Goal: Complete application form: Complete application form

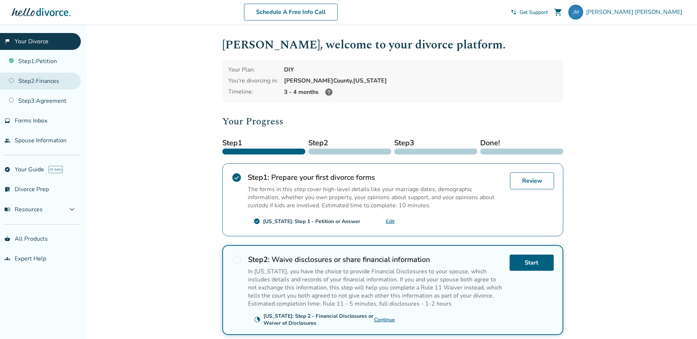
click at [36, 79] on link "Step 2 : Finances" at bounding box center [40, 81] width 81 height 17
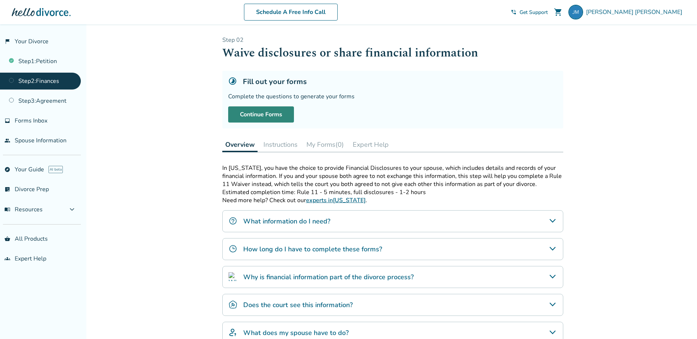
click at [269, 117] on link "Continue Forms" at bounding box center [261, 115] width 66 height 16
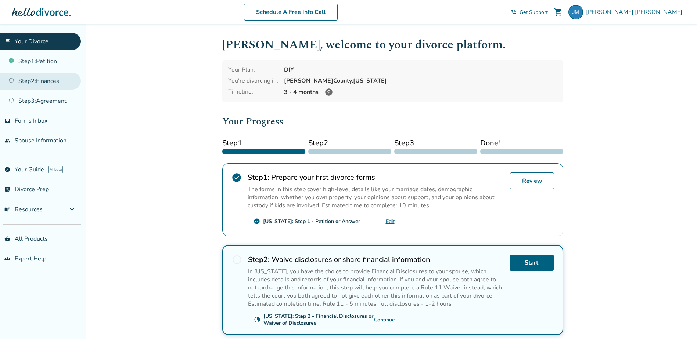
click at [54, 77] on link "Step 2 : Finances" at bounding box center [40, 81] width 81 height 17
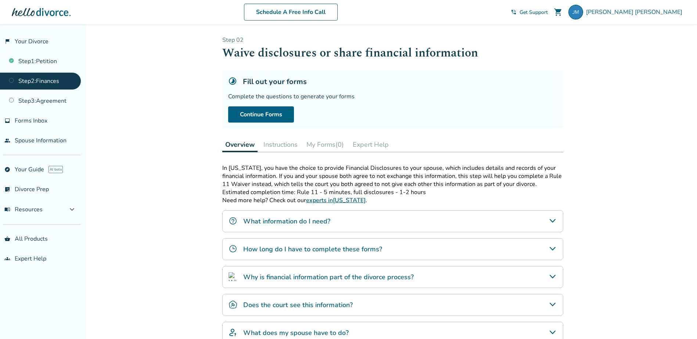
click at [364, 219] on div "What information do I need?" at bounding box center [392, 221] width 341 height 22
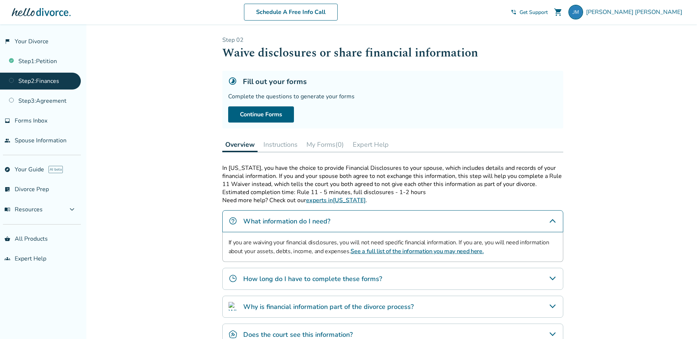
click at [406, 281] on div "How long do I have to complete these forms?" at bounding box center [392, 279] width 341 height 22
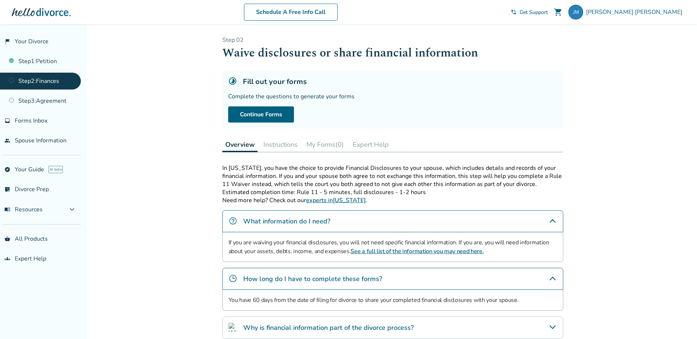
scroll to position [124, 0]
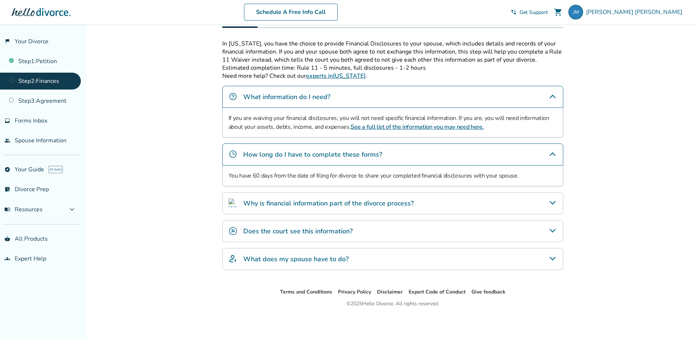
click at [432, 208] on div "Why is financial information part of the divorce process?" at bounding box center [392, 203] width 341 height 22
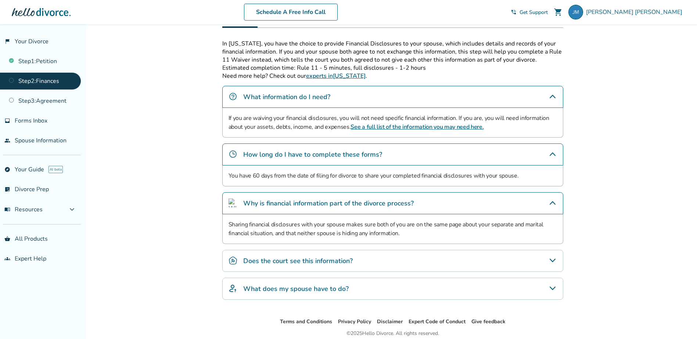
click at [403, 259] on div "Does the court see this information?" at bounding box center [392, 261] width 341 height 22
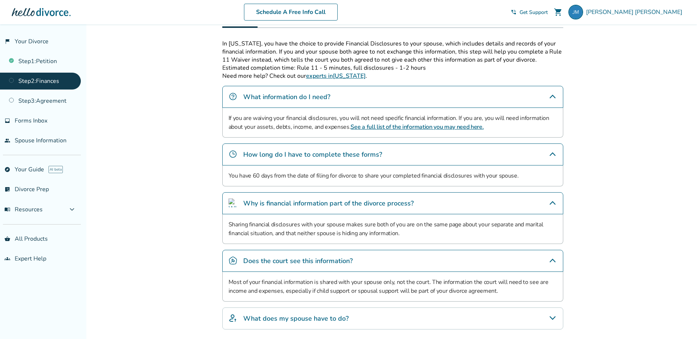
click at [373, 318] on div "What does my spouse have to do?" at bounding box center [392, 319] width 341 height 22
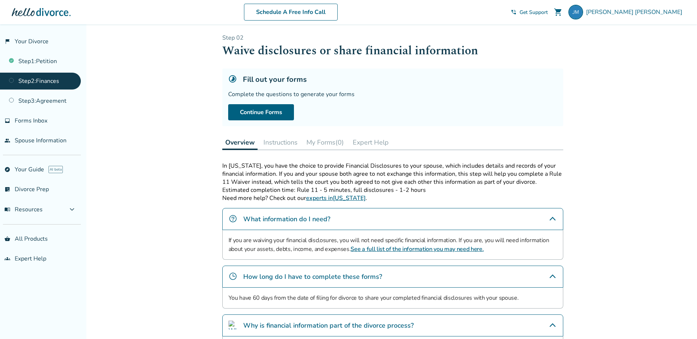
scroll to position [0, 0]
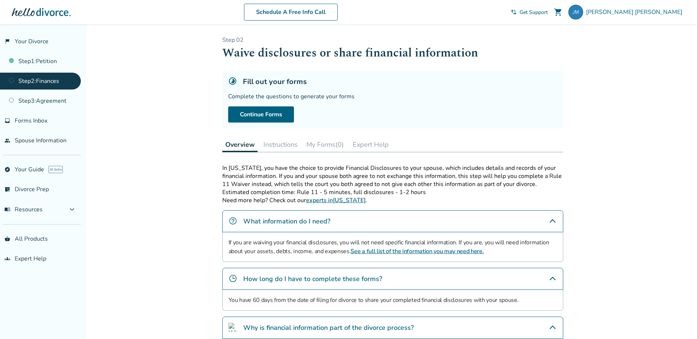
click at [356, 145] on button "Expert Help" at bounding box center [371, 144] width 42 height 15
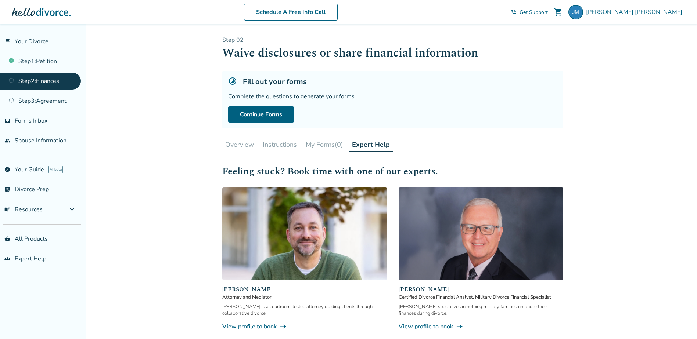
click at [283, 145] on button "Instructions" at bounding box center [280, 144] width 40 height 15
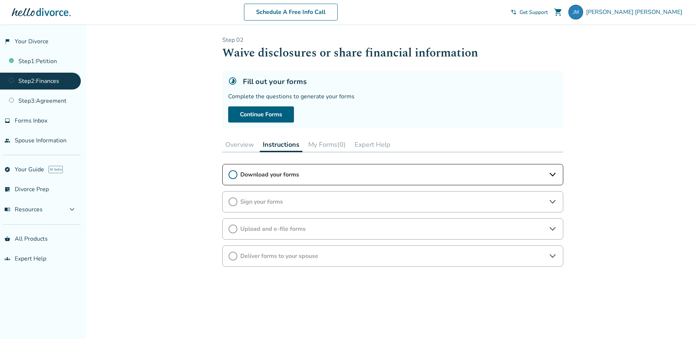
click at [301, 180] on div "Download your forms" at bounding box center [392, 174] width 341 height 21
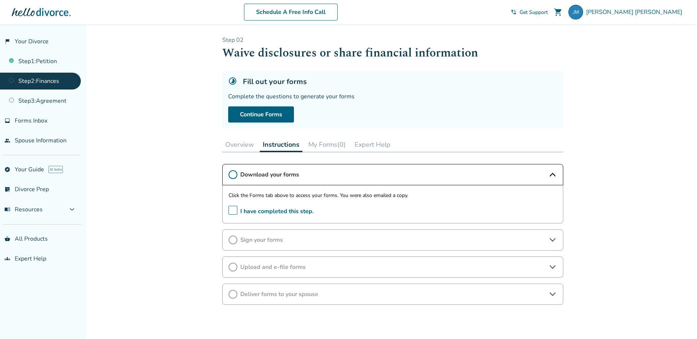
click at [248, 147] on button "Overview" at bounding box center [239, 144] width 35 height 15
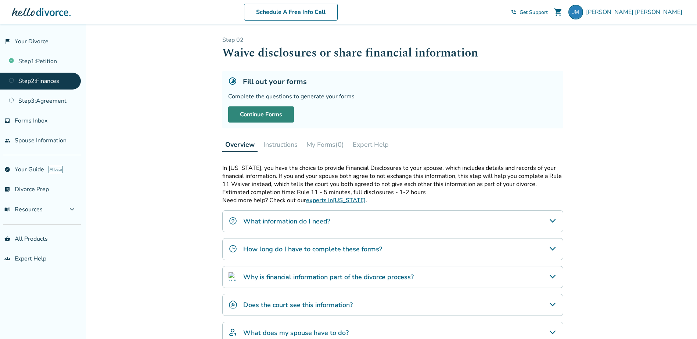
click at [280, 116] on link "Continue Forms" at bounding box center [261, 115] width 66 height 16
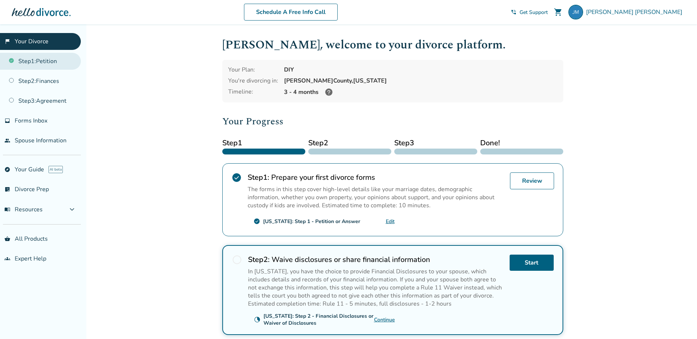
click at [48, 66] on link "Step 1 : Petition" at bounding box center [40, 61] width 81 height 17
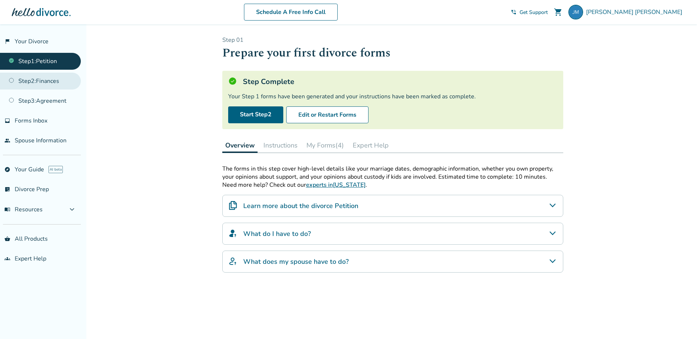
click at [49, 79] on link "Step 2 : Finances" at bounding box center [40, 81] width 81 height 17
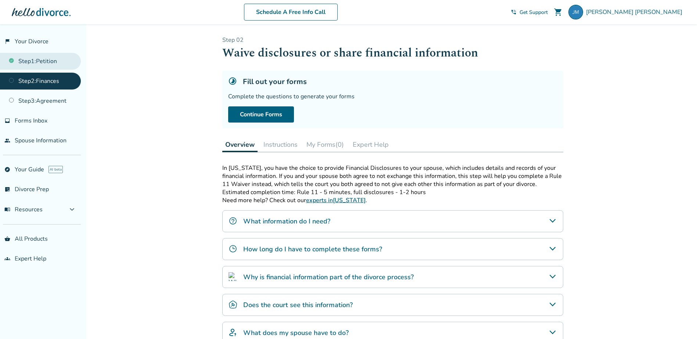
click at [62, 66] on link "Step 1 : Petition" at bounding box center [40, 61] width 81 height 17
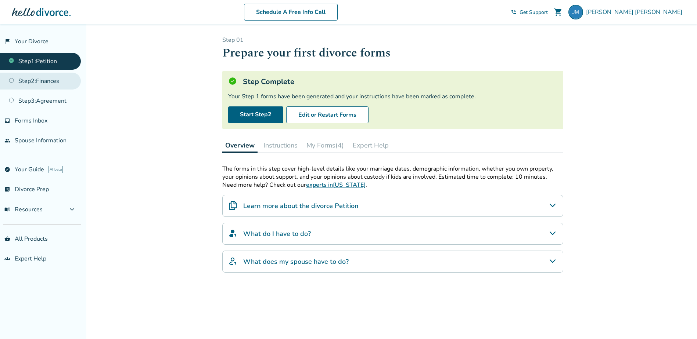
click at [57, 82] on link "Step 2 : Finances" at bounding box center [40, 81] width 81 height 17
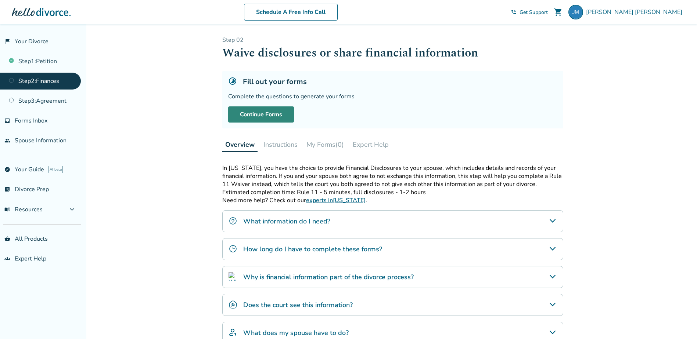
click at [259, 116] on link "Continue Forms" at bounding box center [261, 115] width 66 height 16
